Goal: Transaction & Acquisition: Purchase product/service

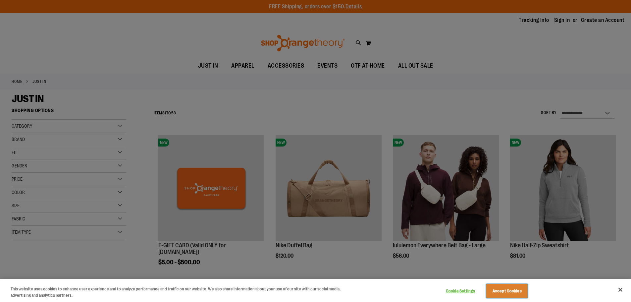
click at [503, 288] on button "Accept Cookies" at bounding box center [506, 291] width 41 height 14
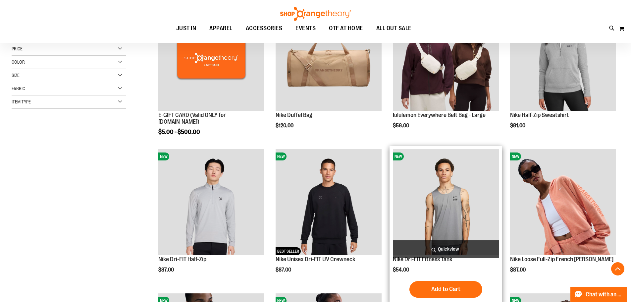
scroll to position [198, 0]
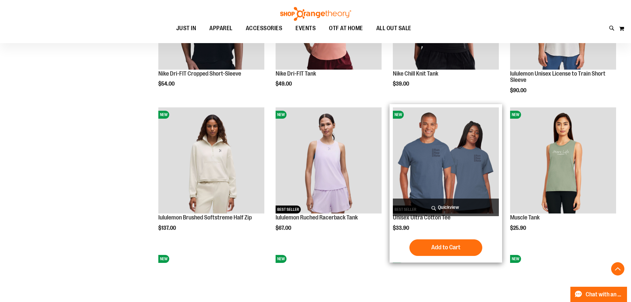
scroll to position [529, 0]
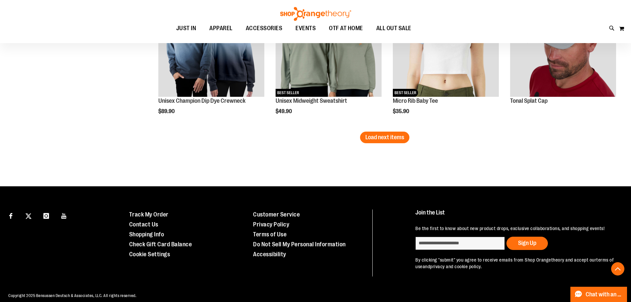
scroll to position [1309, 0]
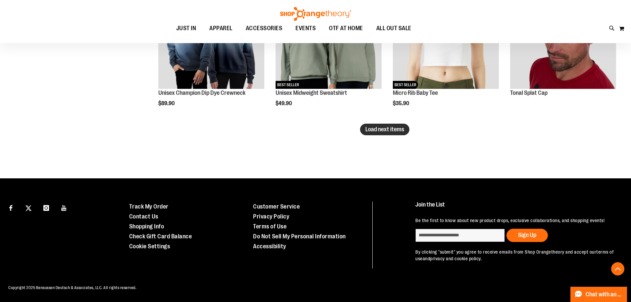
click at [388, 126] on span "Load next items" at bounding box center [384, 129] width 39 height 7
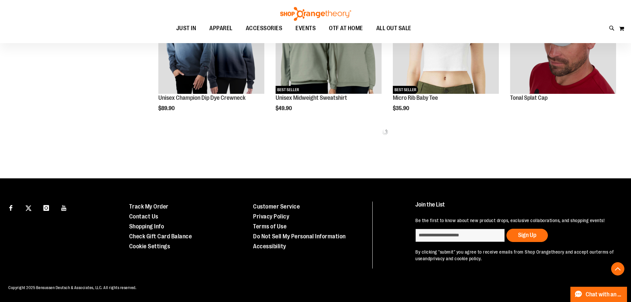
scroll to position [1309, 0]
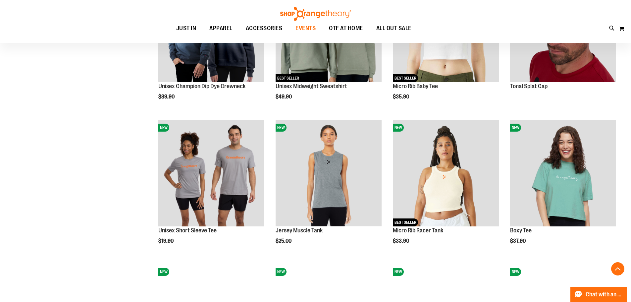
click at [310, 25] on span "EVENTS" at bounding box center [305, 28] width 20 height 15
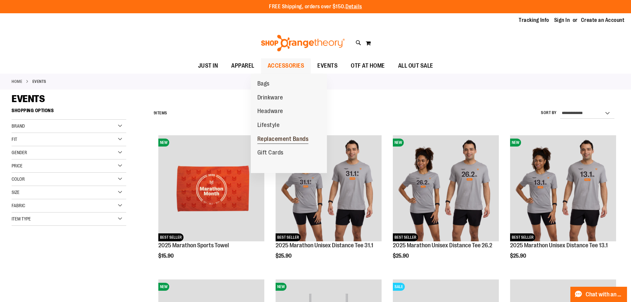
click at [278, 134] on link "Replacement Bands" at bounding box center [283, 139] width 65 height 14
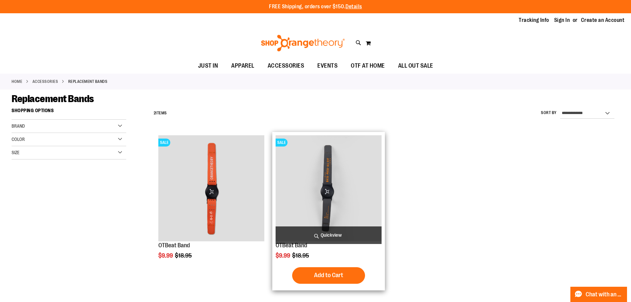
click at [330, 180] on img "product" at bounding box center [328, 188] width 106 height 106
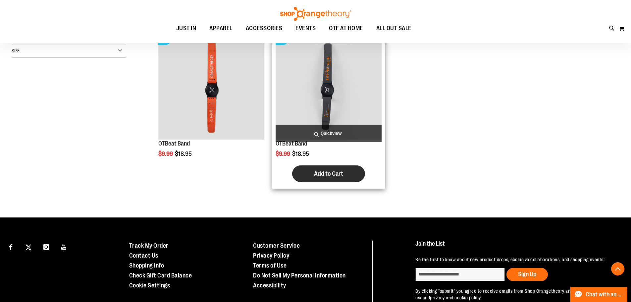
scroll to position [147, 0]
